Goal: Task Accomplishment & Management: Manage account settings

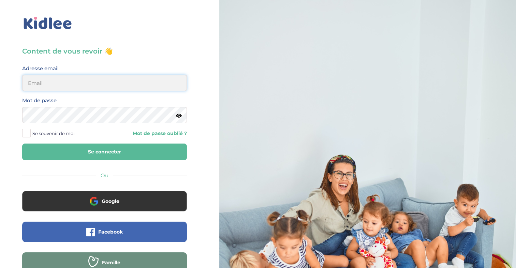
type input "lisa.pichaudcastany37@gmail.com"
click at [100, 155] on button "Se connecter" at bounding box center [104, 152] width 165 height 17
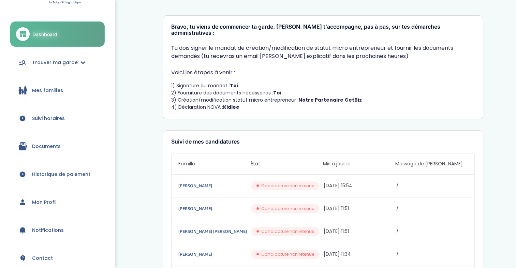
scroll to position [17, 0]
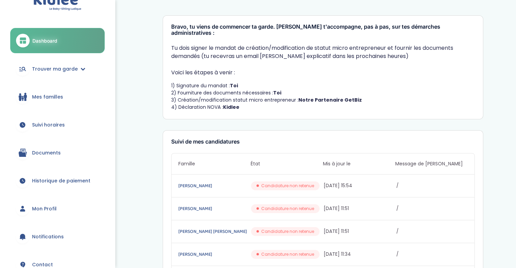
click at [52, 156] on span "Documents" at bounding box center [46, 152] width 29 height 7
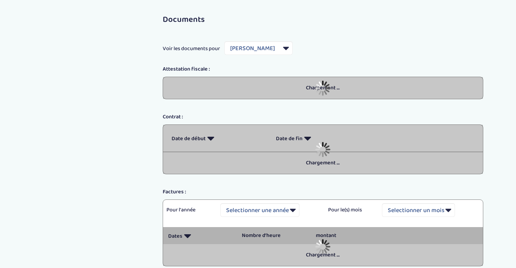
select select "7171"
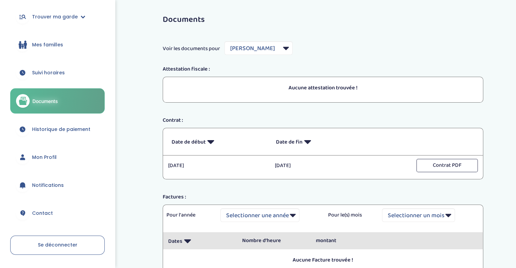
scroll to position [69, 0]
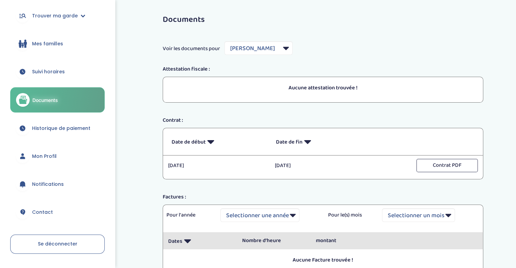
click at [75, 127] on span "Historique de paiement" at bounding box center [61, 128] width 58 height 7
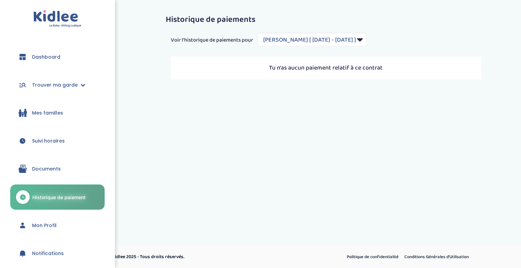
select select "2036"
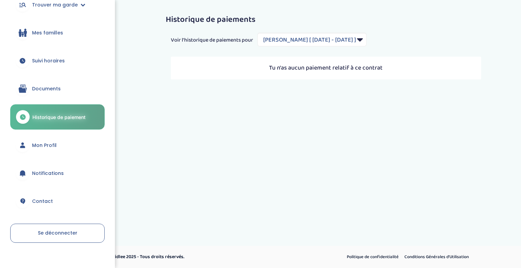
scroll to position [80, 0]
click at [55, 140] on link "Mon Profil" at bounding box center [57, 145] width 94 height 25
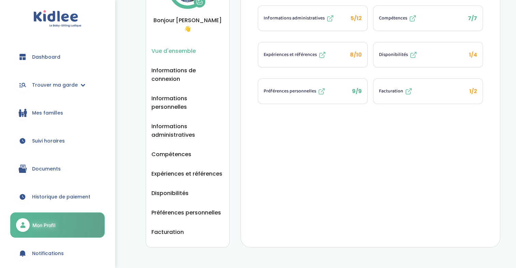
scroll to position [65, 0]
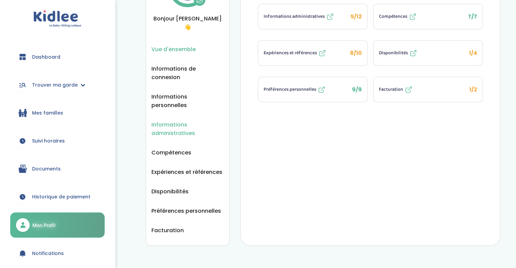
click at [180, 120] on span "Informations administratives" at bounding box center [187, 128] width 72 height 17
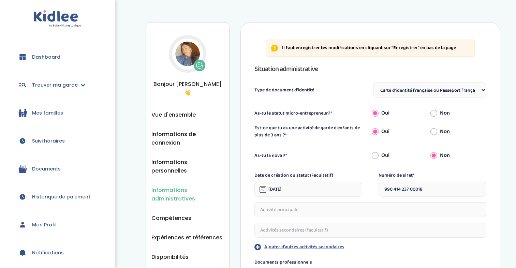
select select "Carte d'identité française ou Passeport français daté de moins de 5 ans"
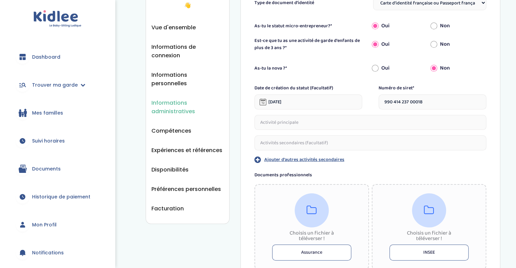
scroll to position [88, 0]
click at [164, 204] on span "Facturation" at bounding box center [167, 208] width 32 height 9
